Goal: Information Seeking & Learning: Learn about a topic

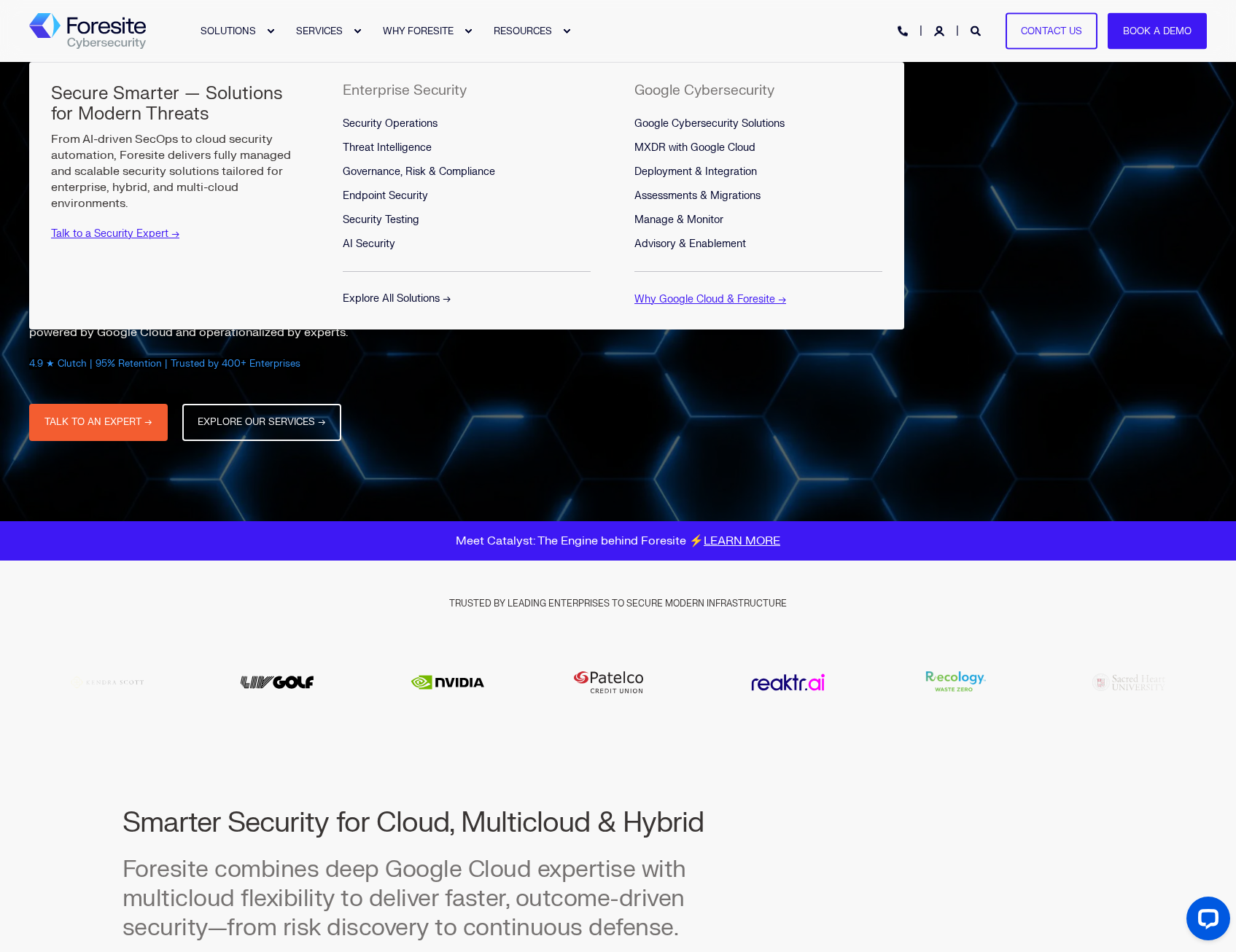
click at [381, 299] on link "Explore All Solutions →" at bounding box center [396, 299] width 108 height 12
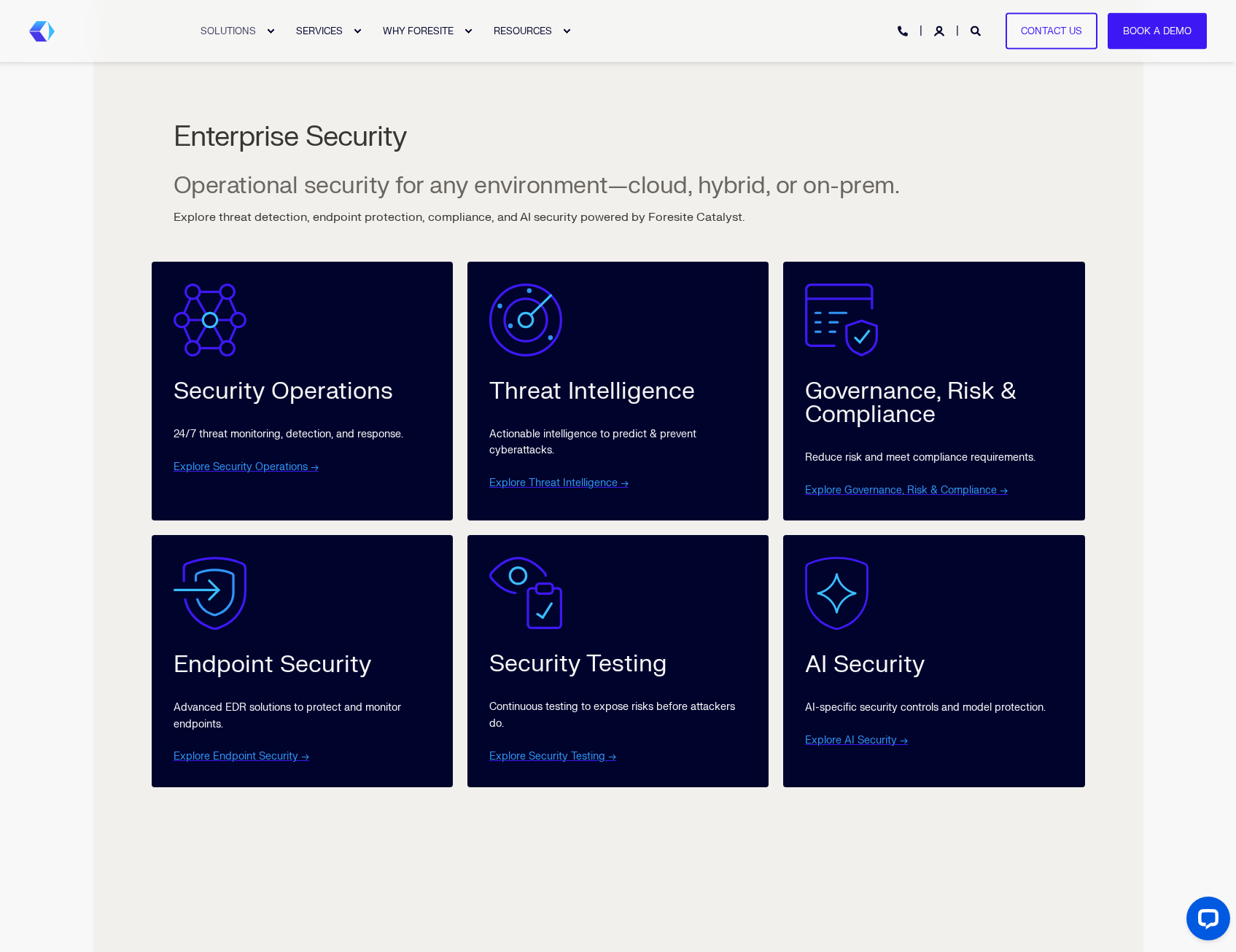
scroll to position [583, 0]
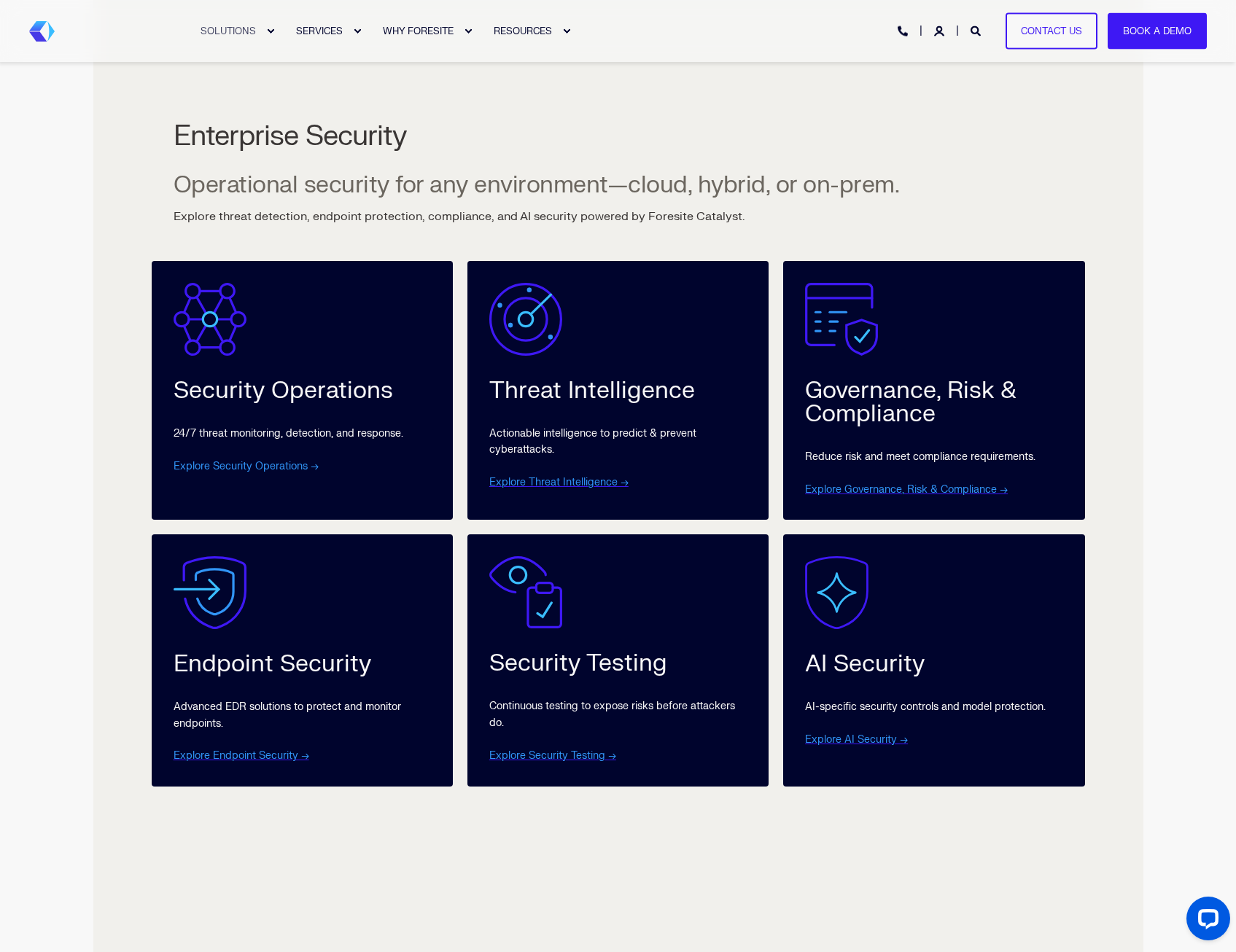
click at [231, 473] on link "Explore Security Operations →" at bounding box center [246, 466] width 145 height 12
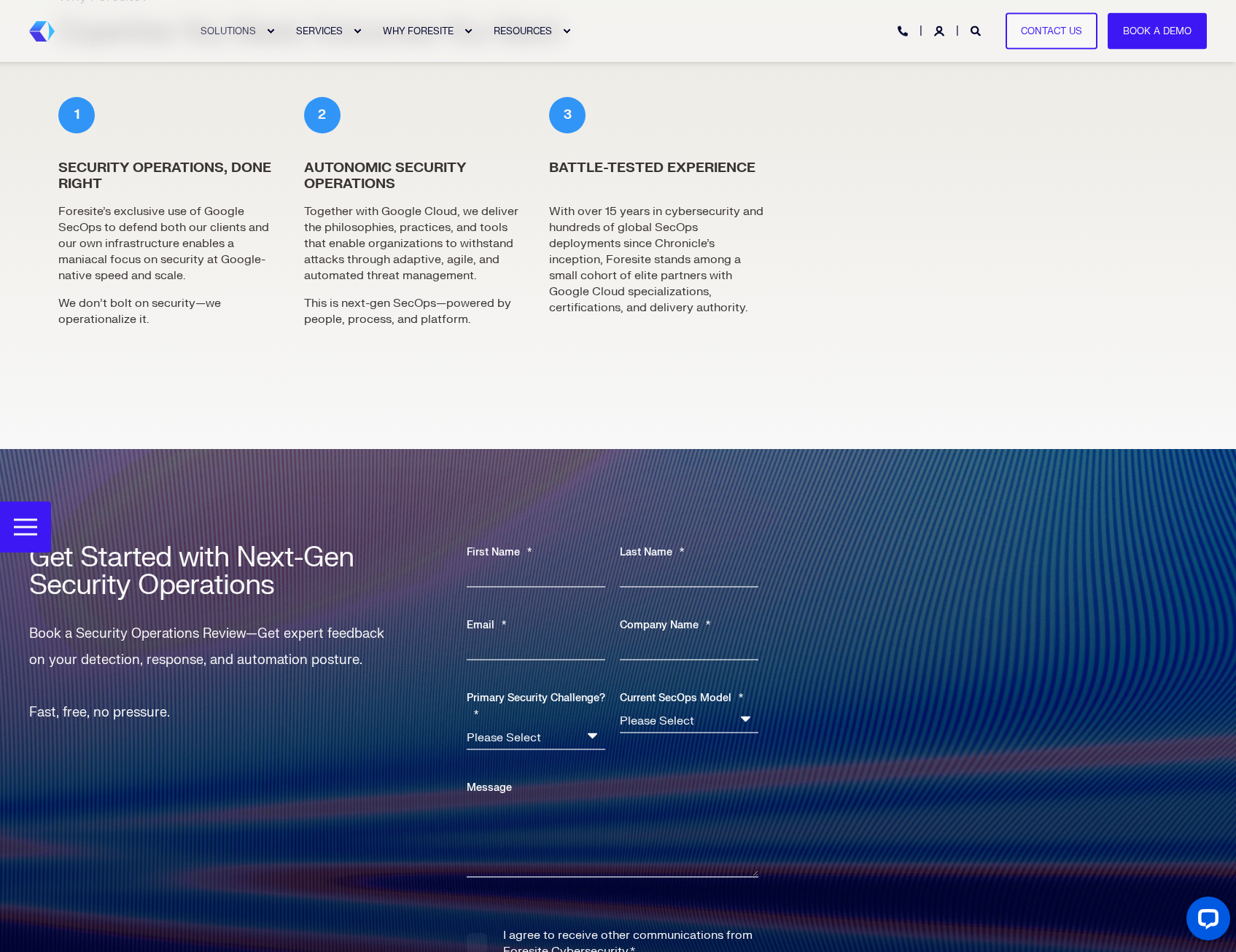
scroll to position [3905, 0]
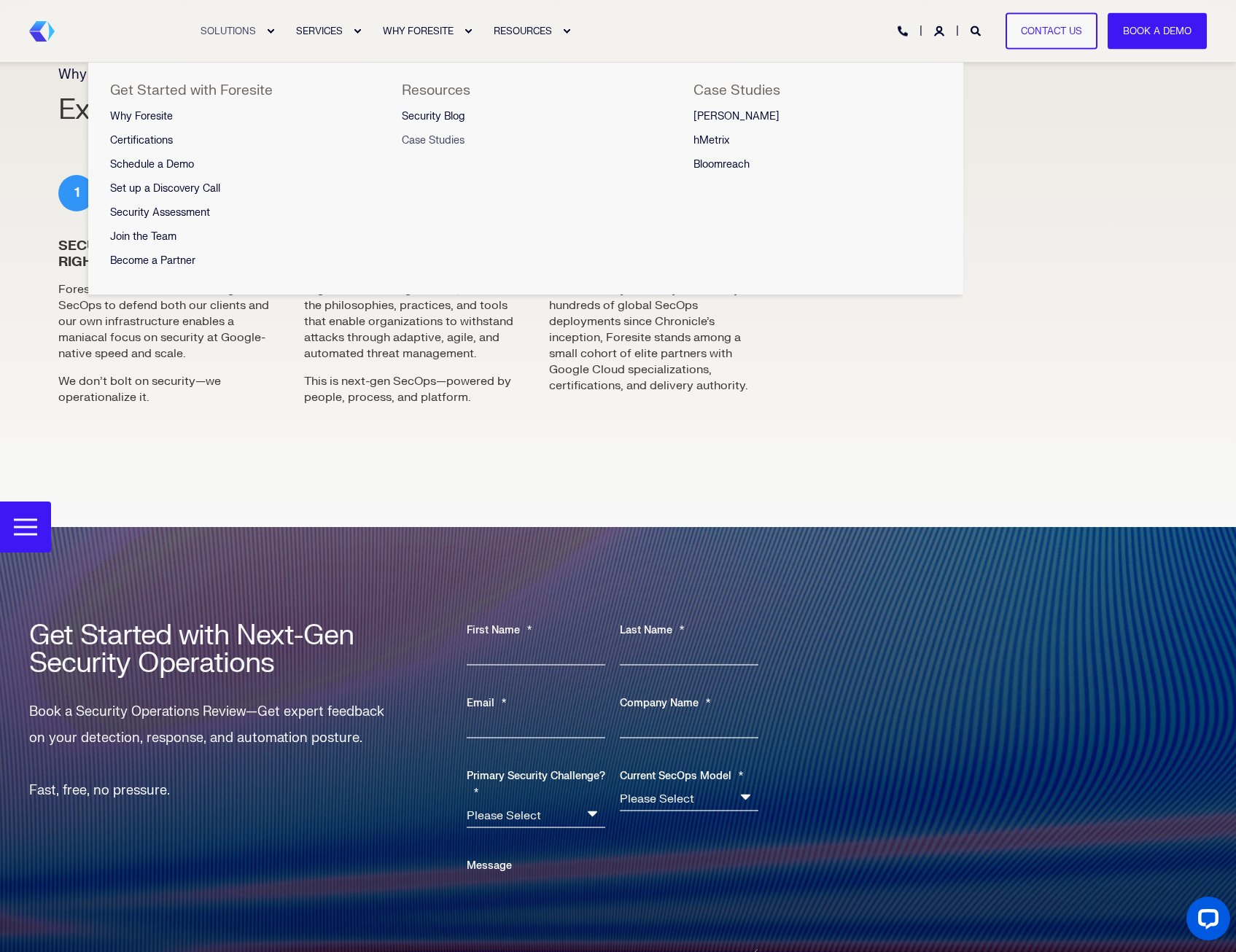
click at [449, 136] on span "Case Studies" at bounding box center [433, 140] width 63 height 12
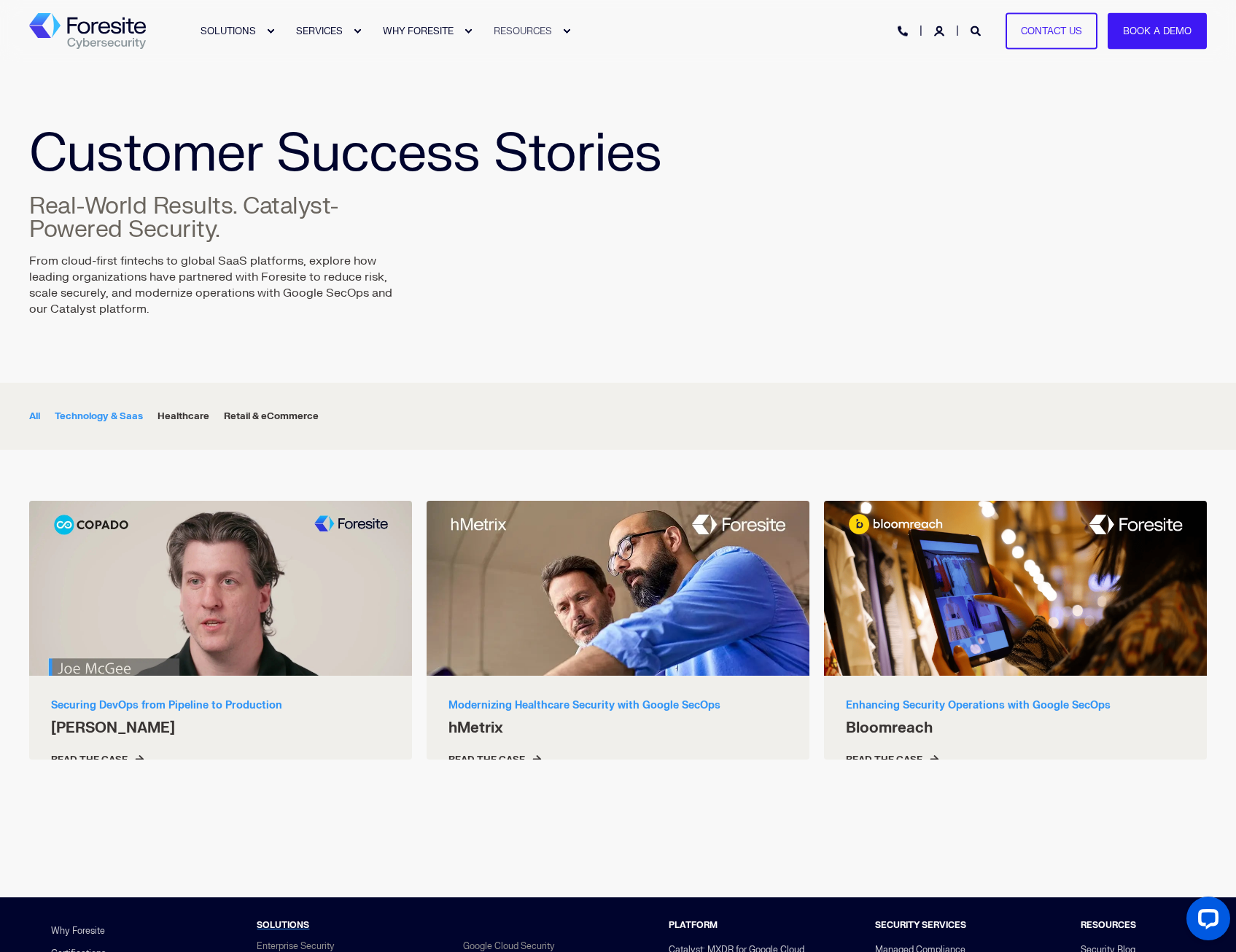
click at [69, 413] on div "Technology & Saas" at bounding box center [99, 416] width 89 height 16
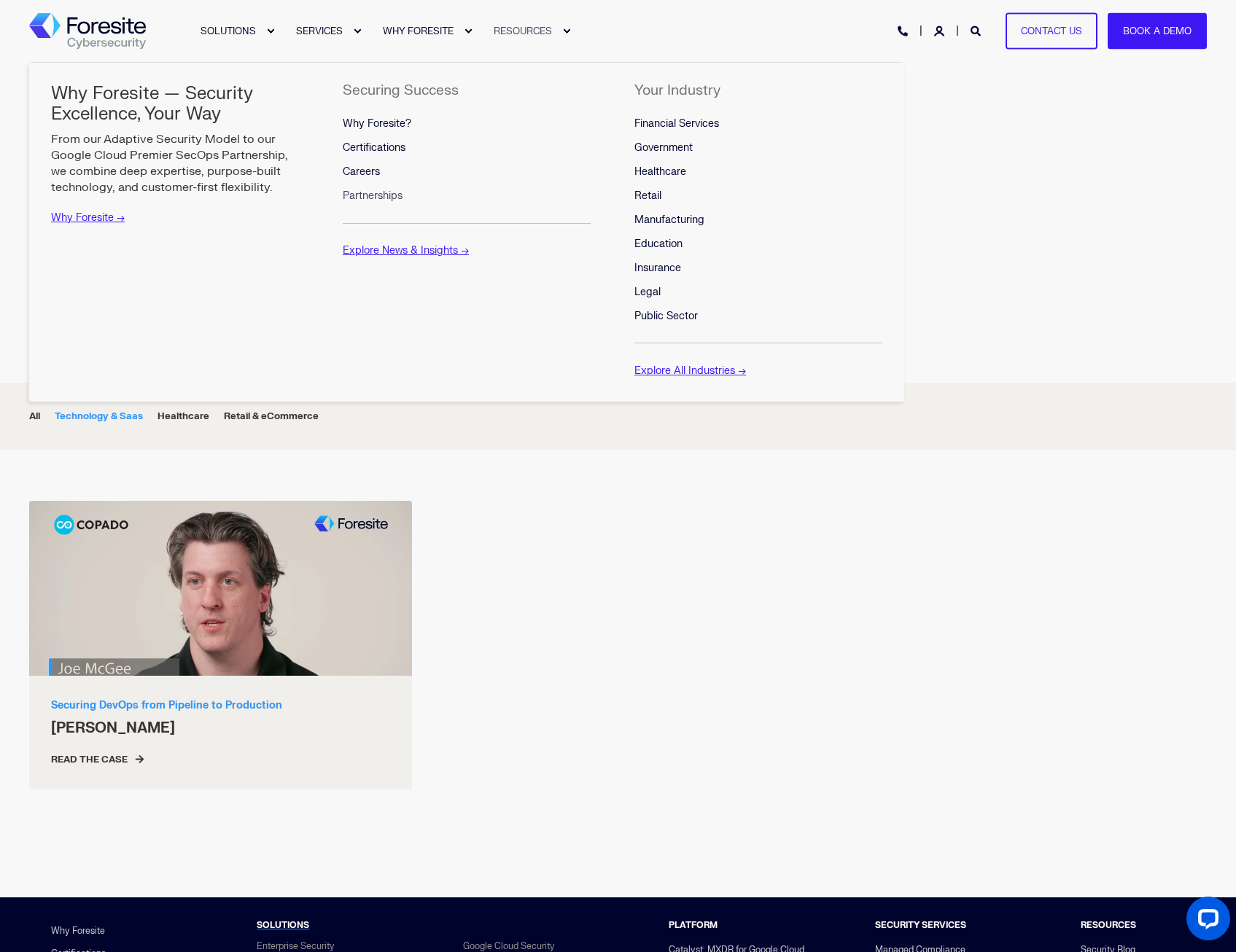
click at [378, 196] on span "Partnerships" at bounding box center [372, 195] width 60 height 12
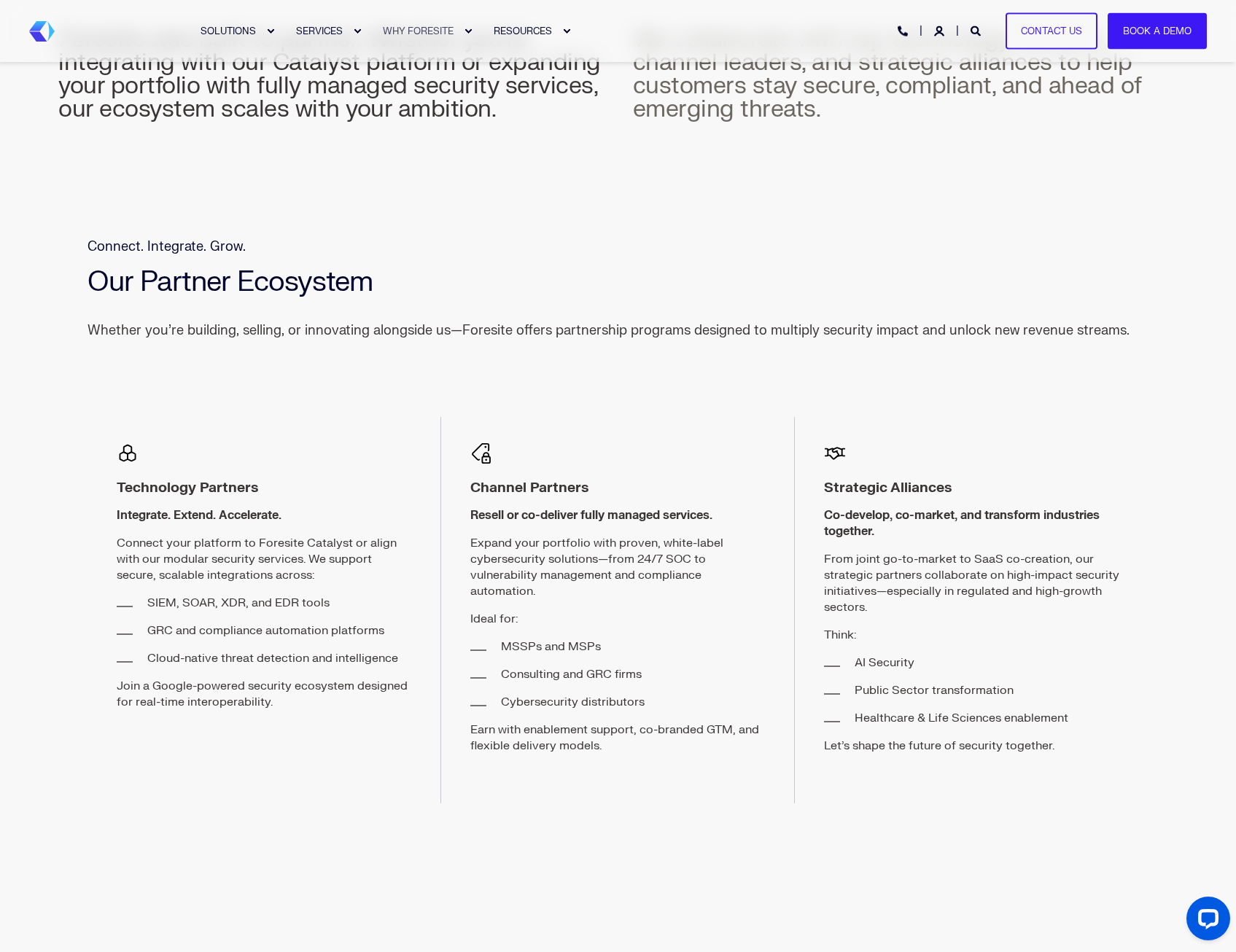
scroll to position [438, 0]
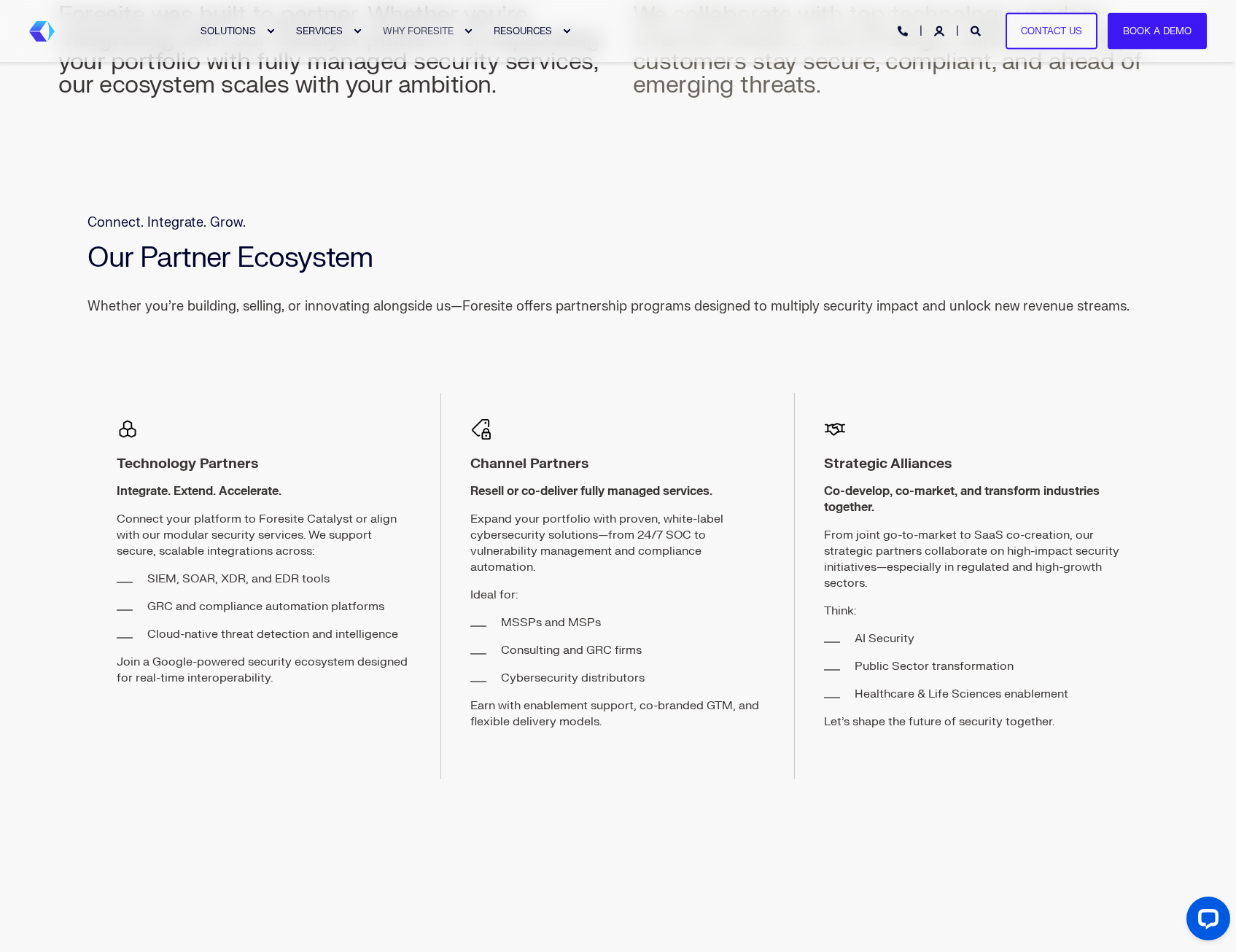
click at [484, 426] on img at bounding box center [482, 430] width 22 height 22
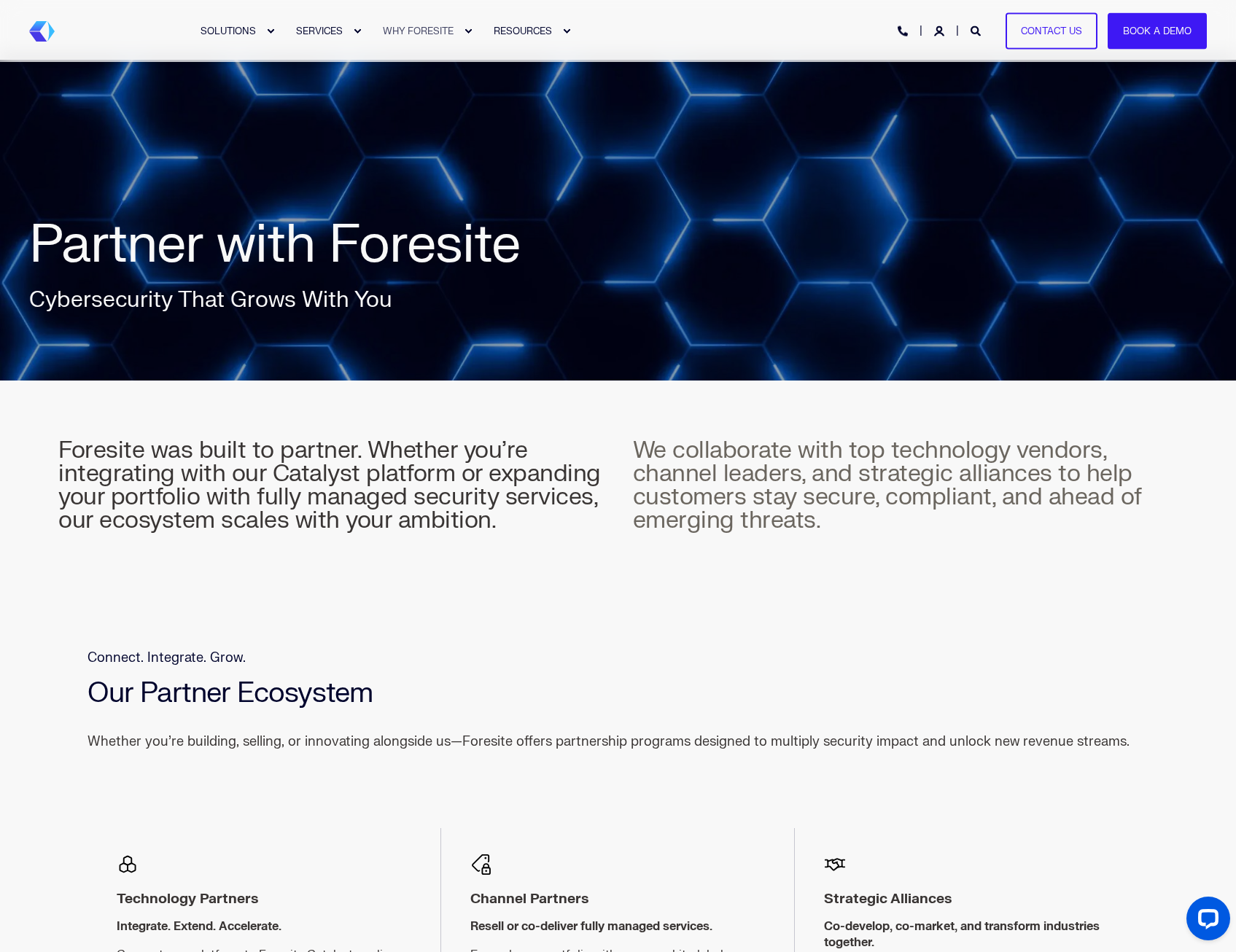
scroll to position [0, 0]
